Goal: Information Seeking & Learning: Learn about a topic

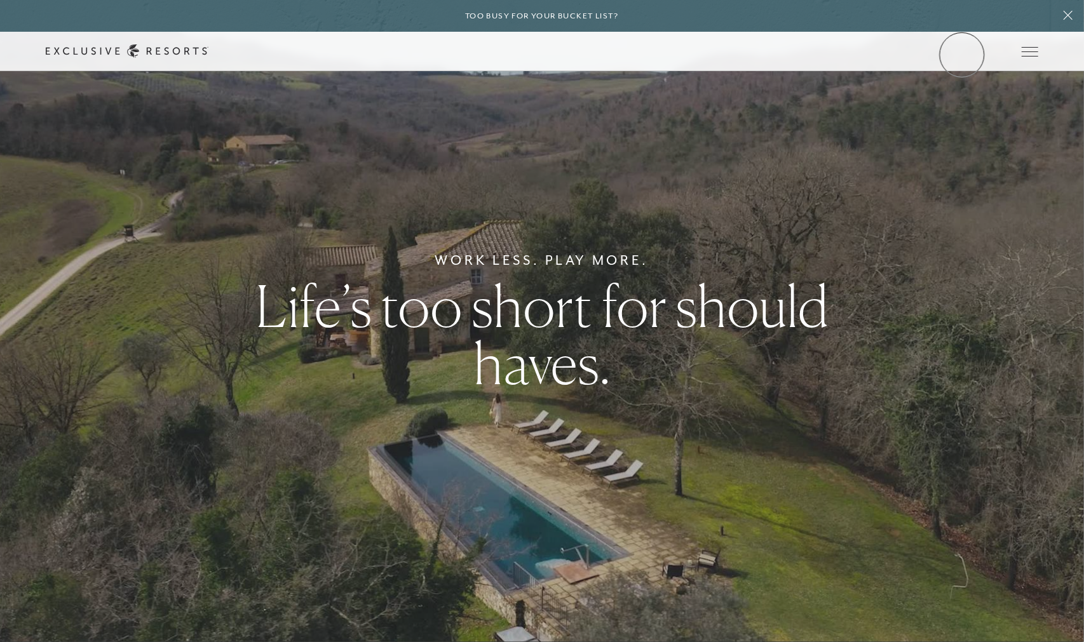
click at [0, 0] on link "Member Login" at bounding box center [0, 0] width 0 height 0
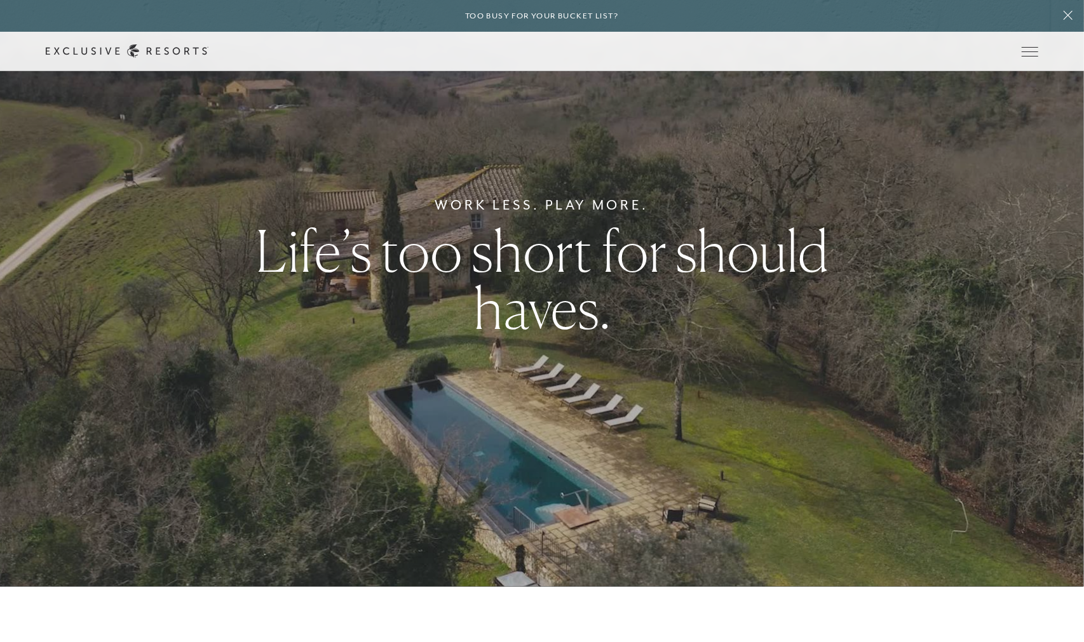
scroll to position [93, 0]
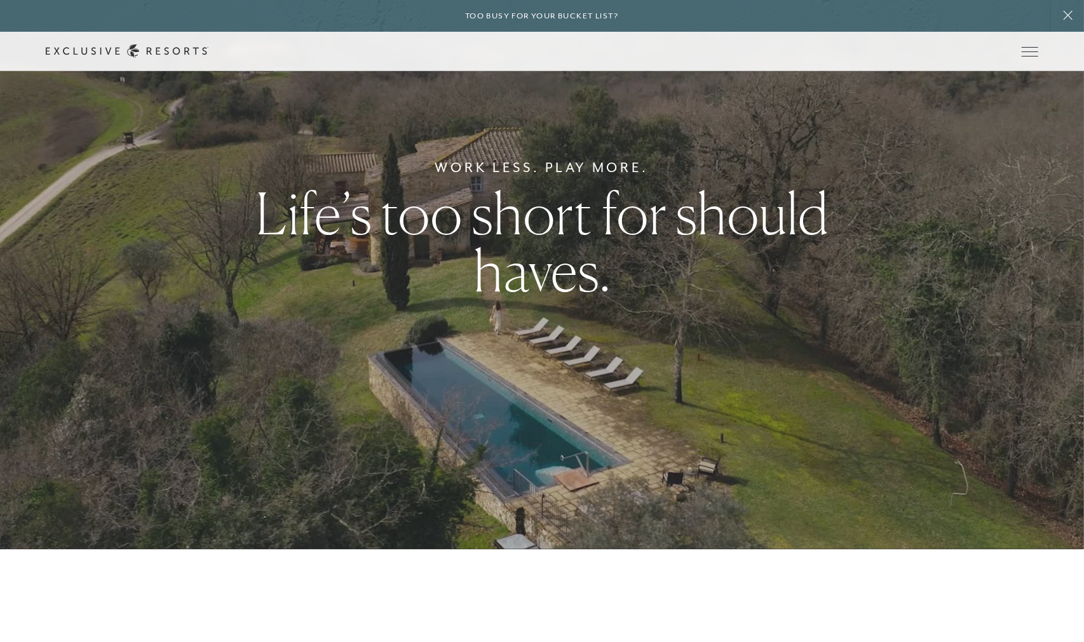
click at [1057, 367] on div "Work Less. Play More. Life’s too short for should haves." at bounding box center [542, 228] width 1084 height 642
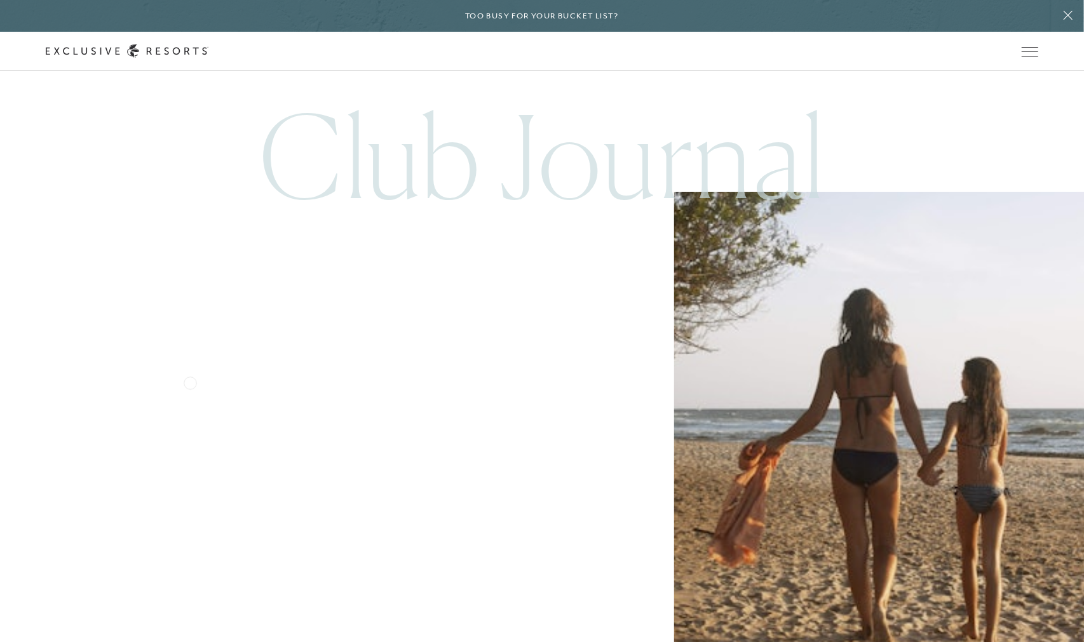
scroll to position [5743, 0]
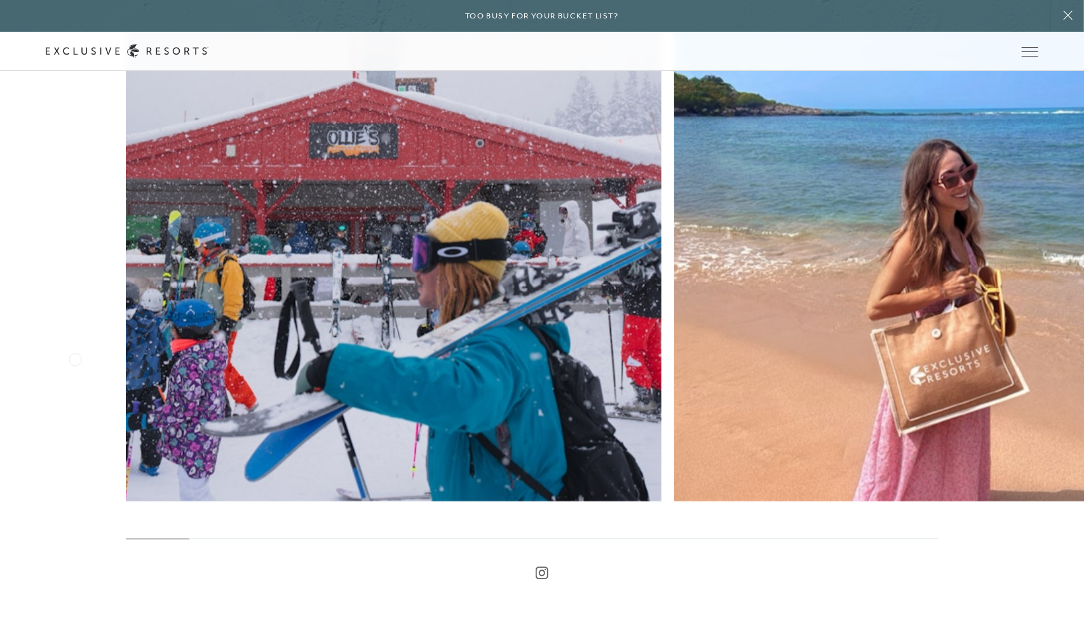
scroll to position [4649, 0]
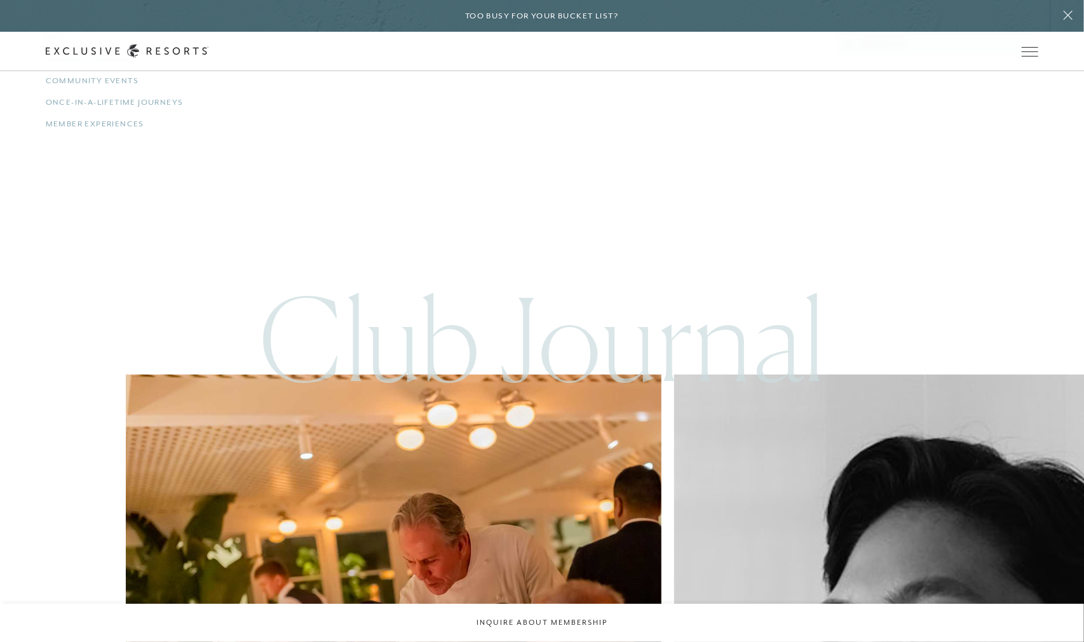
scroll to position [3291, 0]
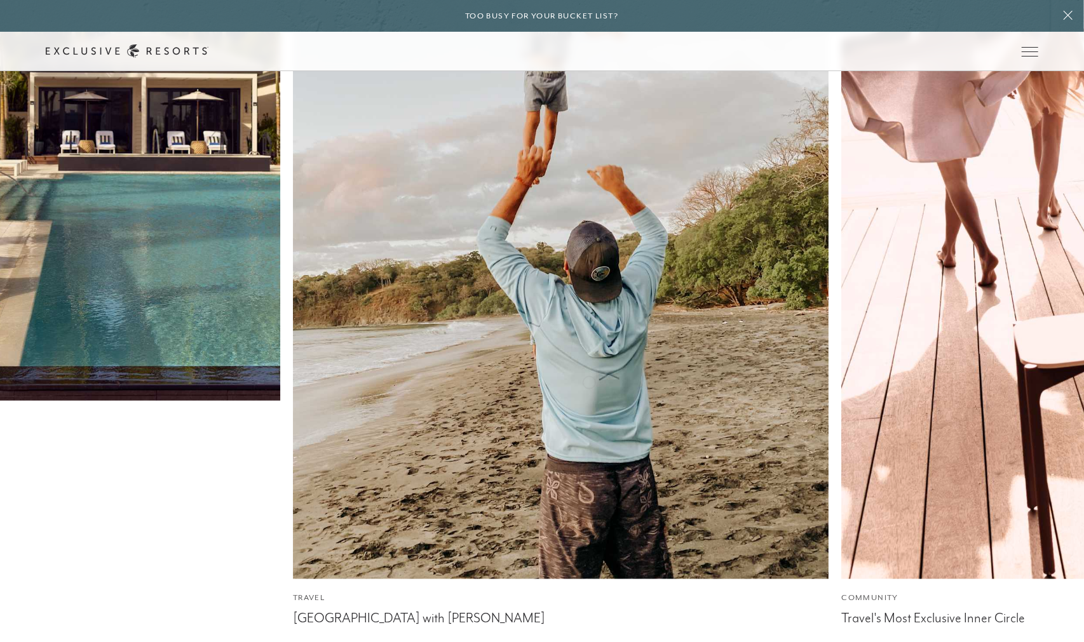
scroll to position [3678, 0]
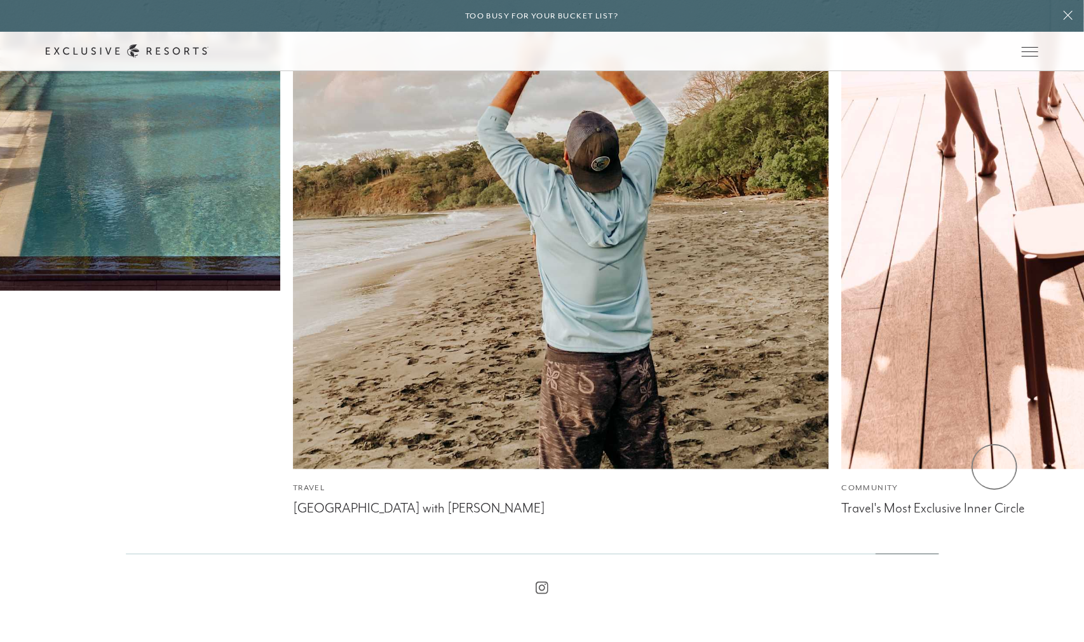
drag, startPoint x: 995, startPoint y: 467, endPoint x: 880, endPoint y: 463, distance: 115.1
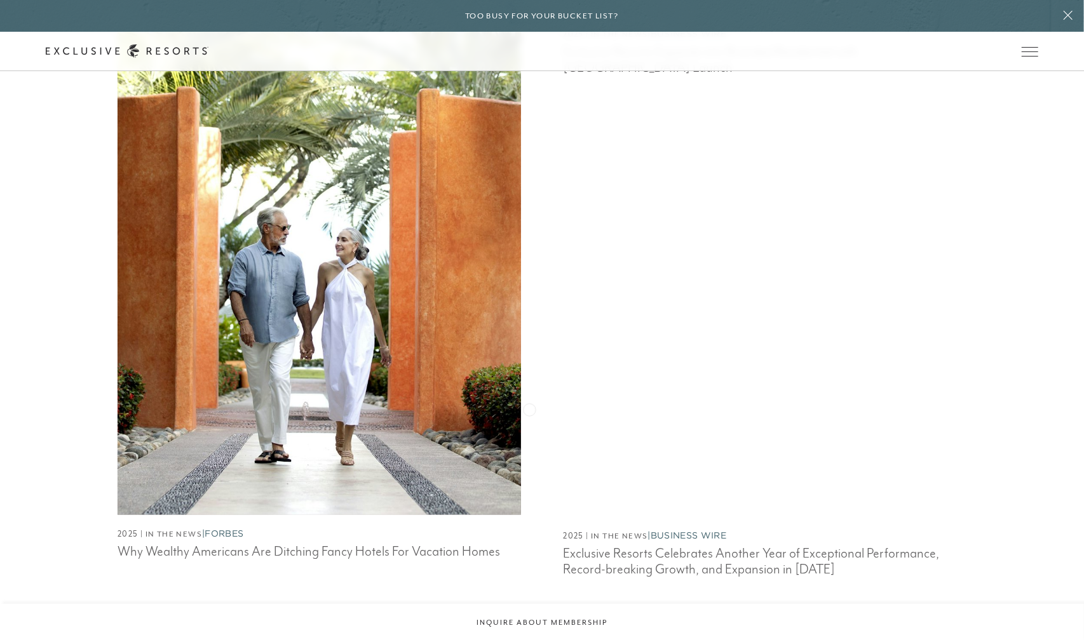
scroll to position [1361, 0]
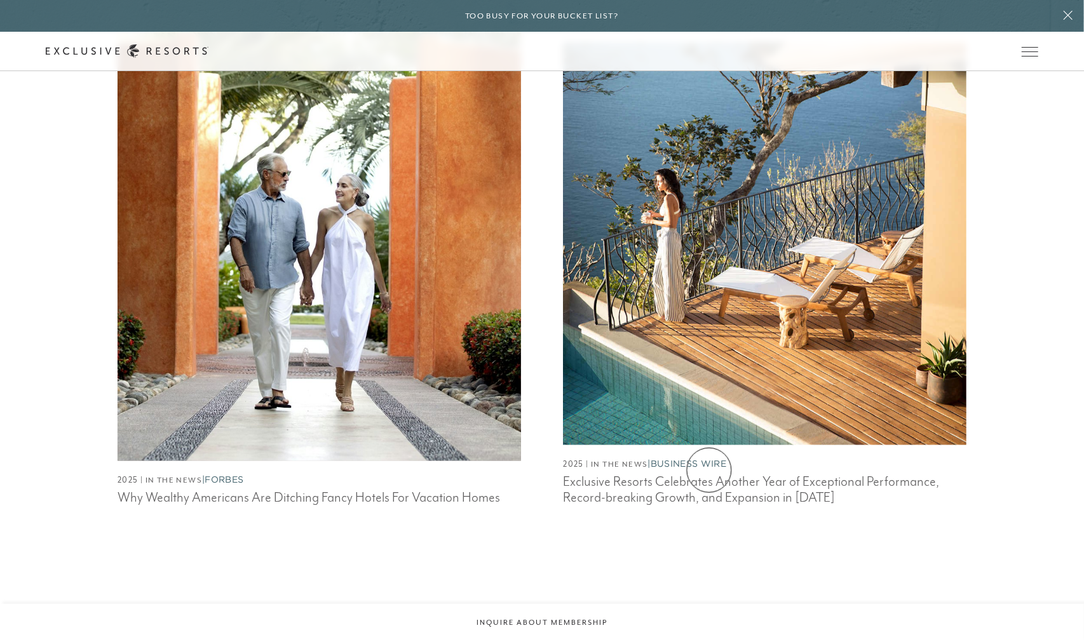
click at [709, 472] on h3 "Exclusive Resorts Celebrates Another Year of Exceptional Performance, Record-br…" at bounding box center [765, 489] width 404 height 35
click at [0, 0] on link "Club Journal" at bounding box center [0, 0] width 0 height 0
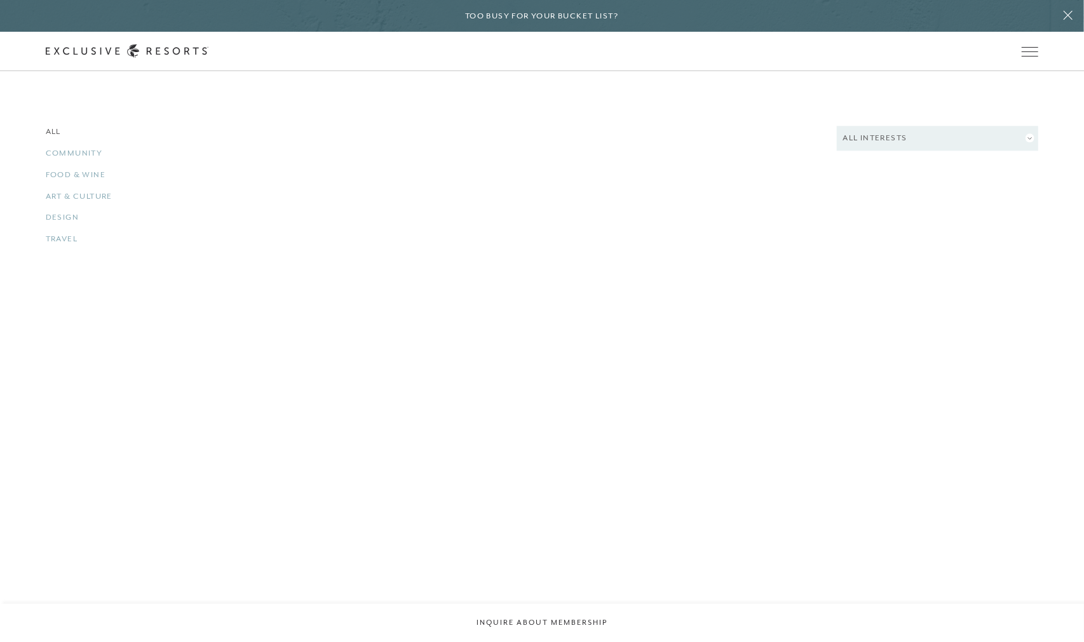
scroll to position [1758, 0]
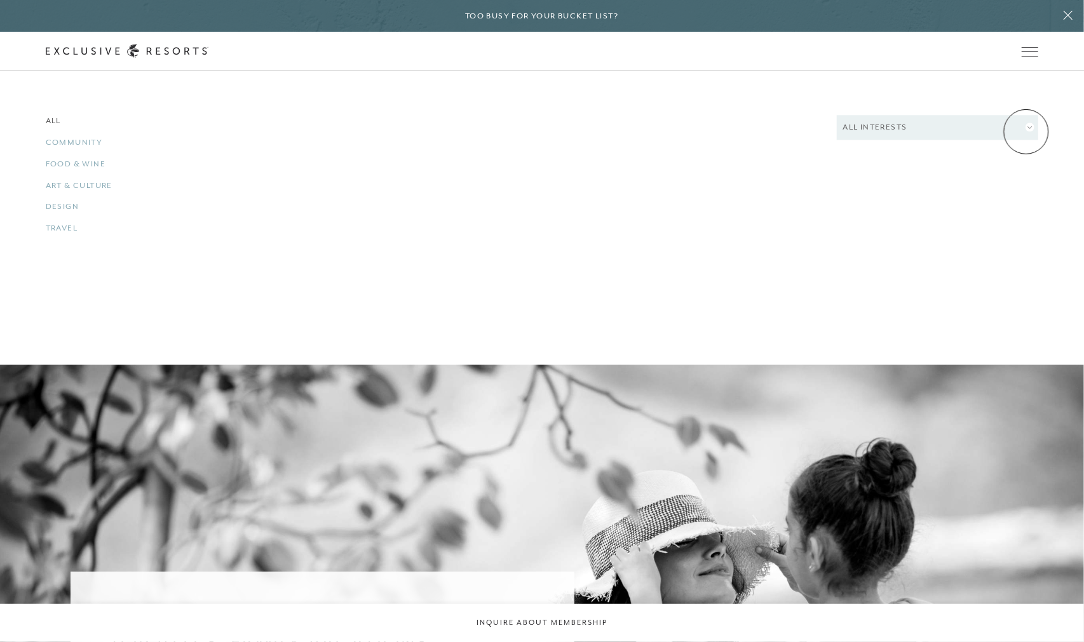
click at [1026, 132] on button "All Interests" at bounding box center [938, 127] width 202 height 25
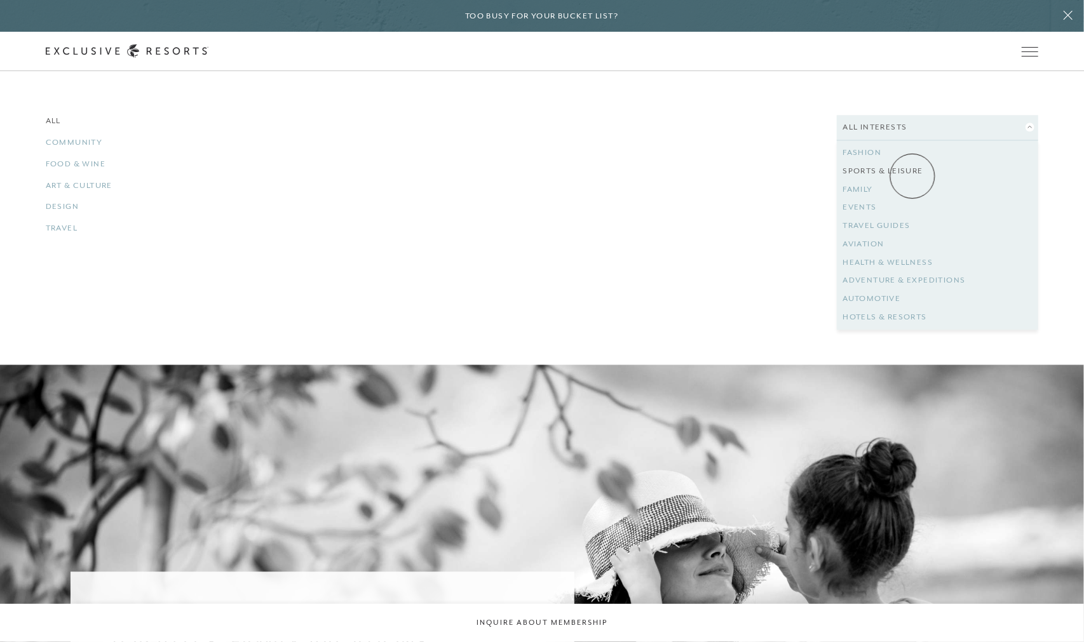
click at [913, 176] on link "Sports & Leisure" at bounding box center [937, 171] width 189 height 18
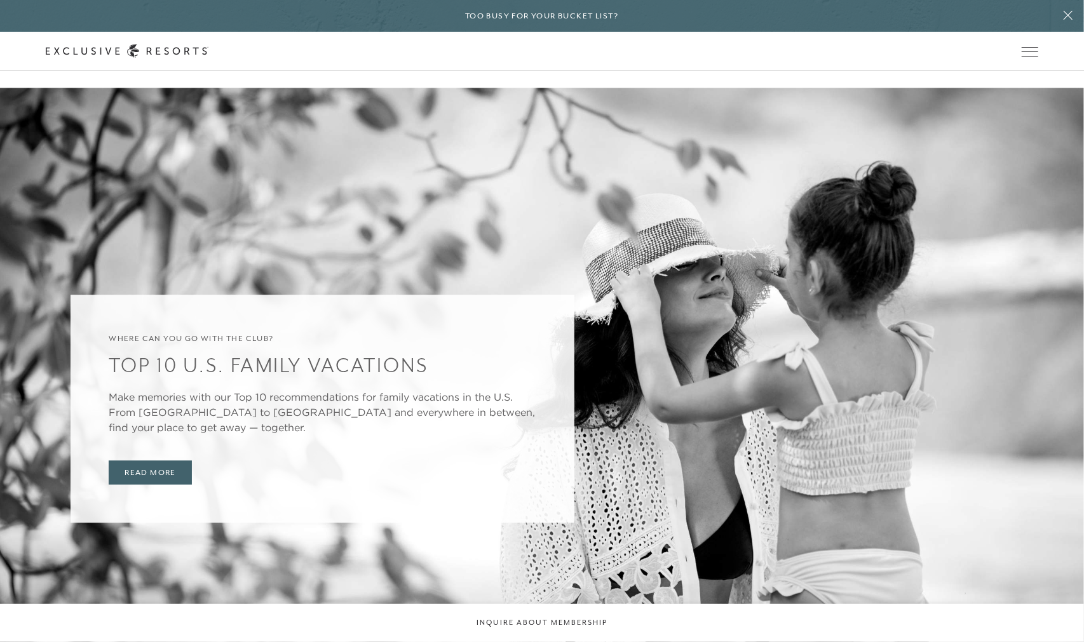
scroll to position [891, 0]
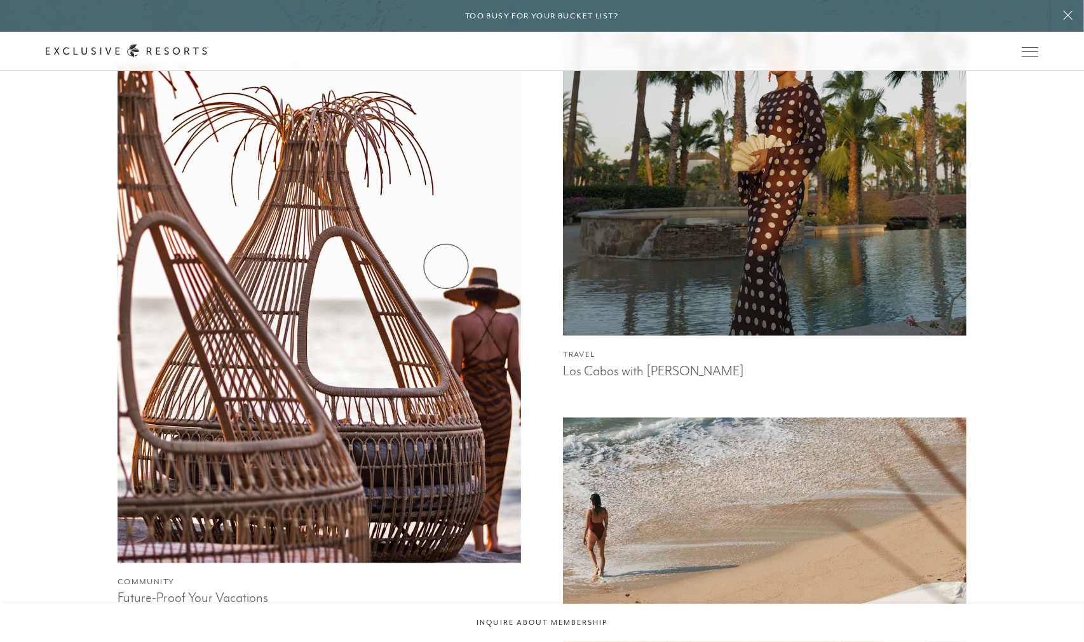
click at [446, 266] on img at bounding box center [319, 313] width 444 height 549
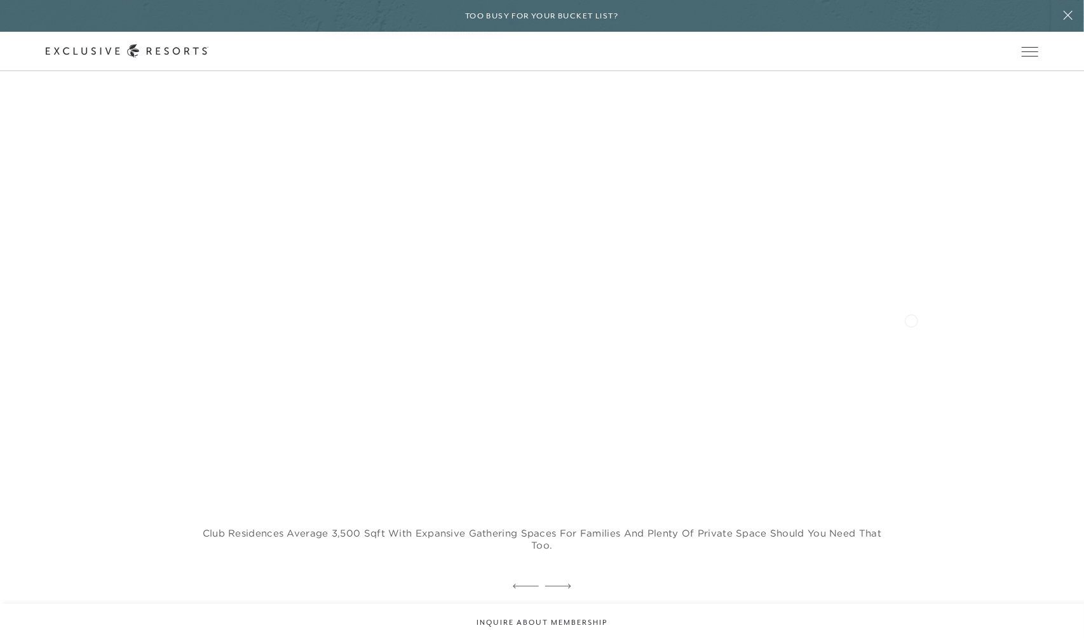
scroll to position [2449, 0]
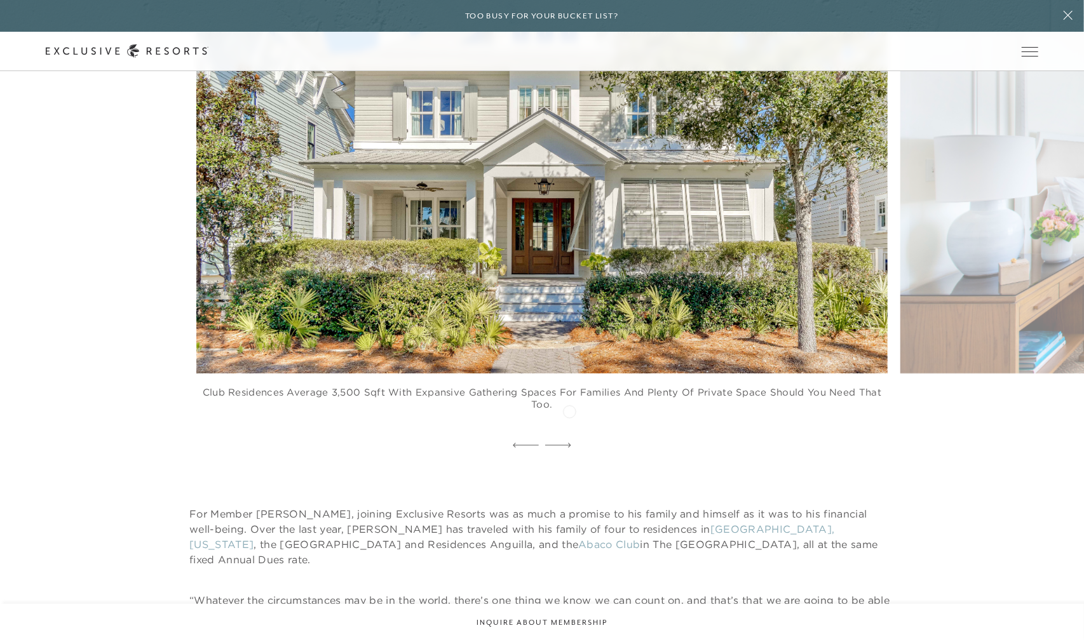
click at [569, 443] on icon at bounding box center [558, 445] width 26 height 4
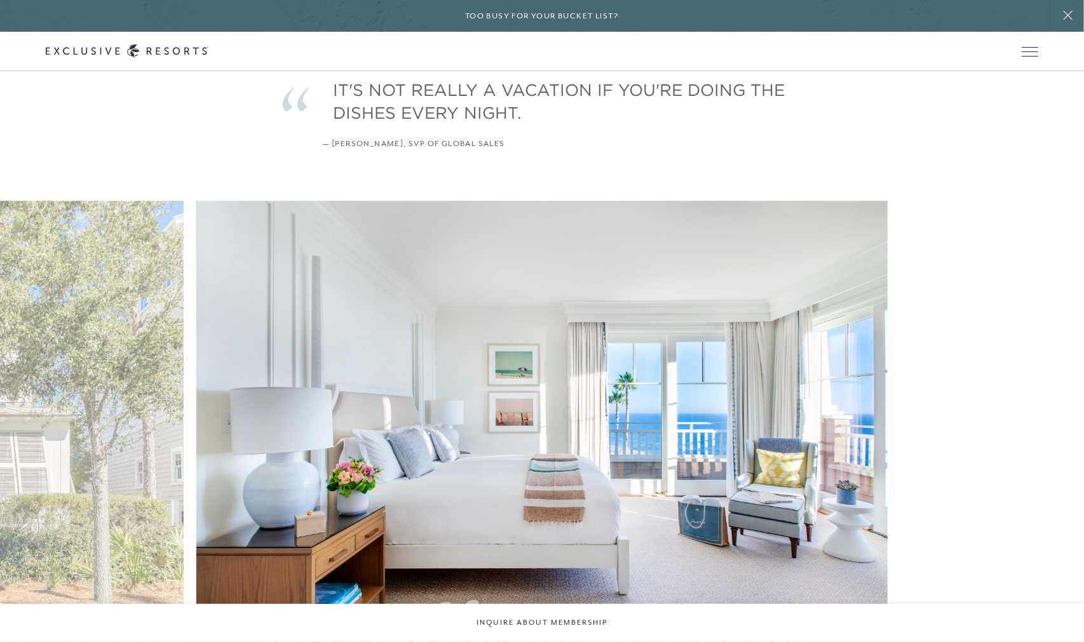
scroll to position [2325, 0]
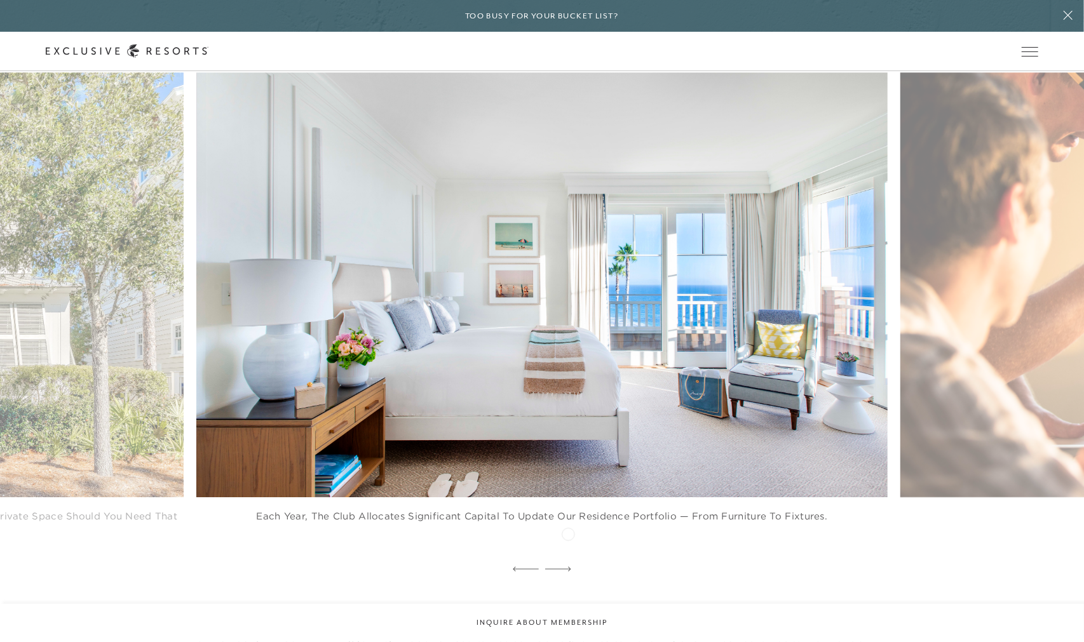
click at [568, 567] on icon at bounding box center [558, 569] width 26 height 5
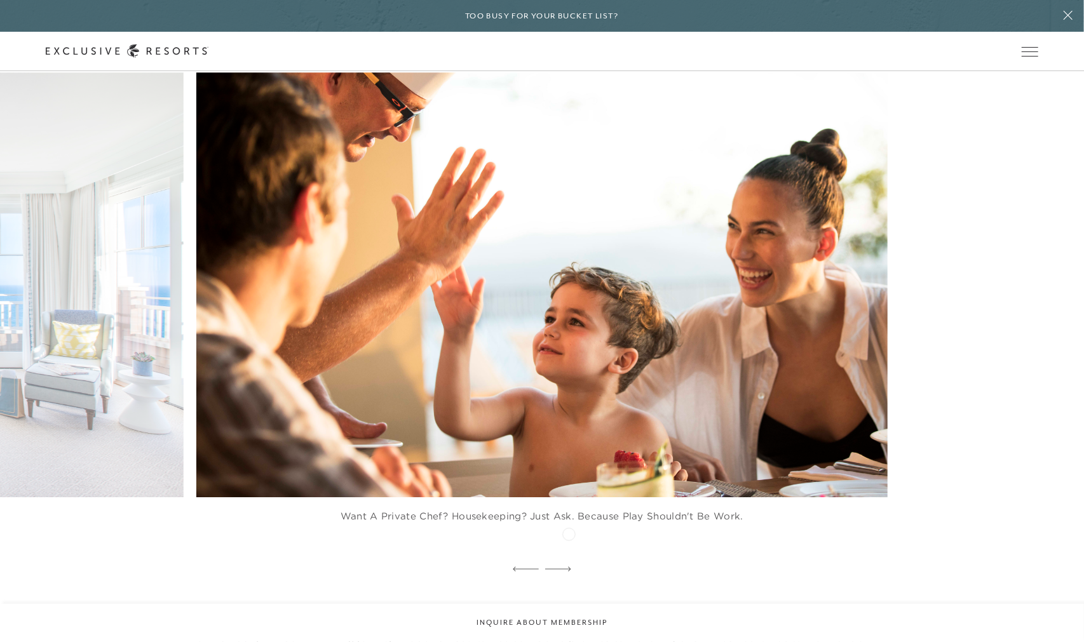
click at [569, 567] on icon at bounding box center [558, 569] width 26 height 5
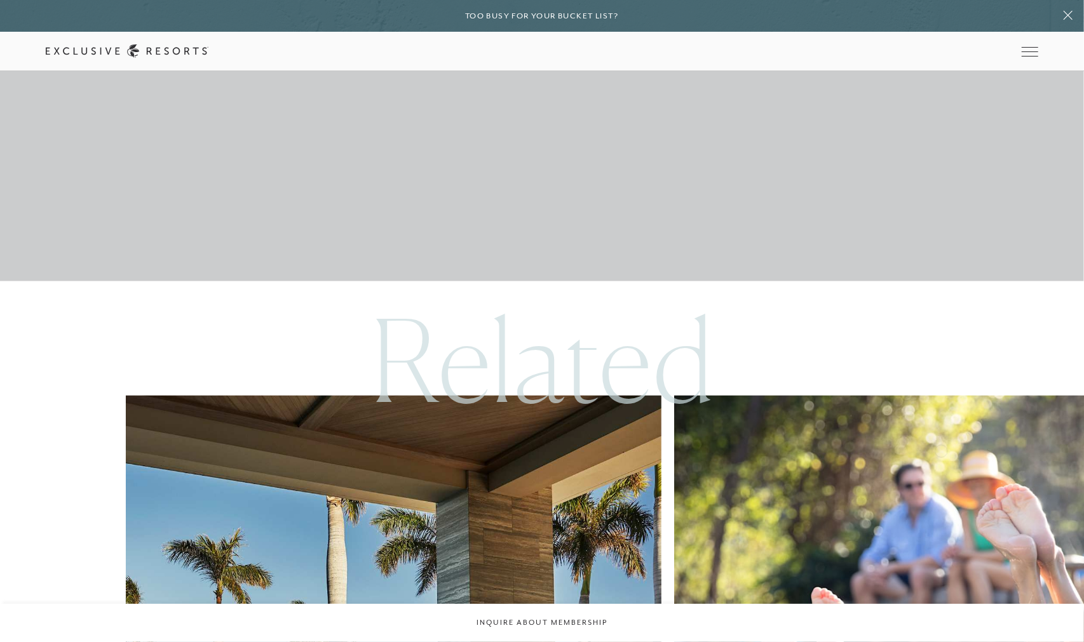
scroll to position [3972, 0]
